Goal: Navigation & Orientation: Go to known website

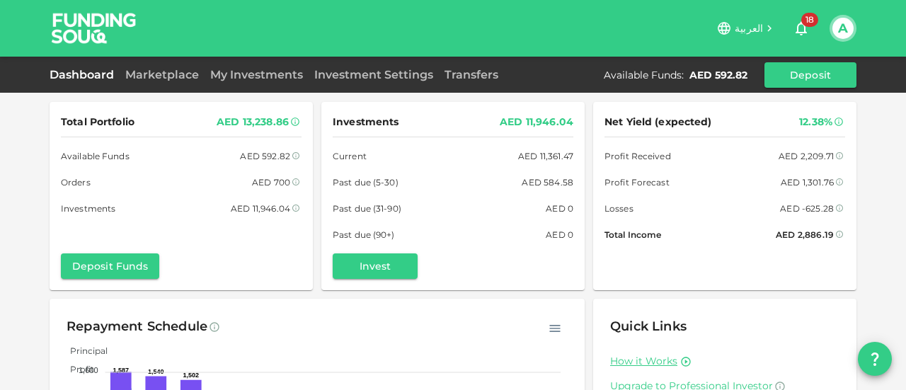
click at [69, 69] on link "Dashboard" at bounding box center [85, 74] width 70 height 13
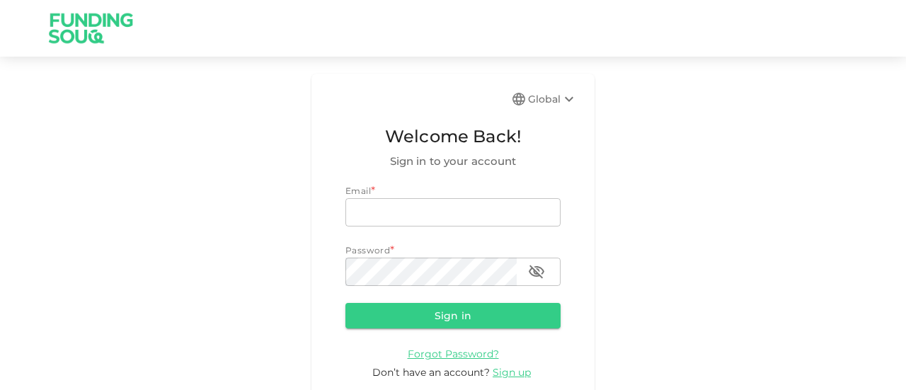
type input "[EMAIL_ADDRESS][DOMAIN_NAME]"
click at [440, 321] on button "Sign in" at bounding box center [452, 315] width 215 height 25
